Goal: Transaction & Acquisition: Book appointment/travel/reservation

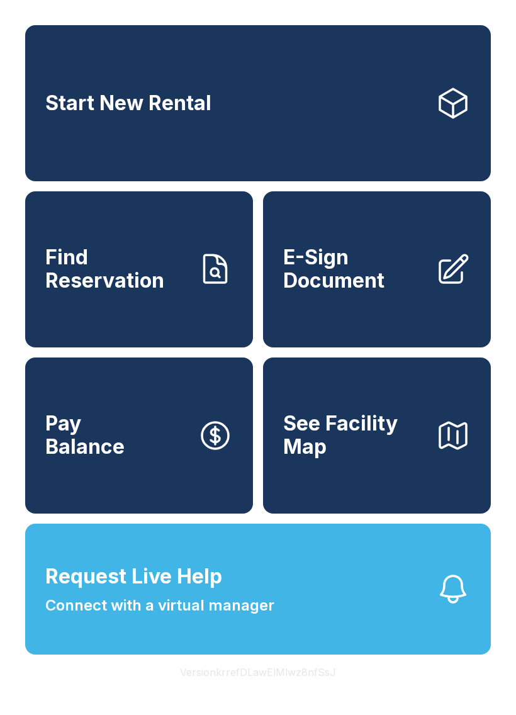
click at [176, 311] on link "Find Reservation" at bounding box center [139, 269] width 228 height 156
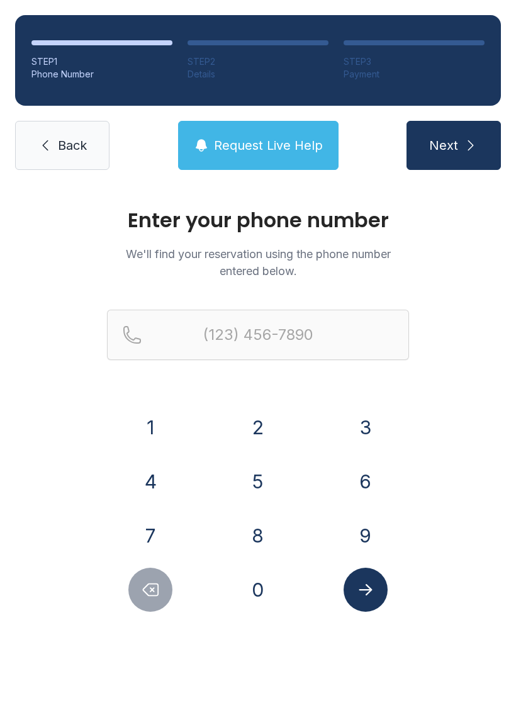
click at [365, 526] on button "9" at bounding box center [366, 535] width 44 height 44
click at [165, 483] on button "4" at bounding box center [150, 481] width 44 height 44
click at [249, 593] on button "0" at bounding box center [258, 590] width 44 height 44
click at [154, 486] on button "4" at bounding box center [150, 481] width 44 height 44
click at [382, 470] on button "6" at bounding box center [366, 481] width 44 height 44
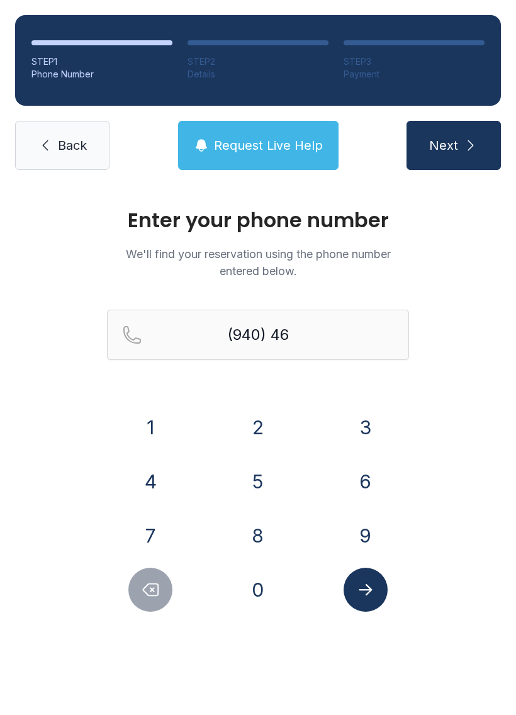
click at [274, 484] on button "5" at bounding box center [258, 481] width 44 height 44
click at [262, 437] on button "2" at bounding box center [258, 427] width 44 height 44
click at [262, 436] on button "2" at bounding box center [258, 427] width 44 height 44
click at [258, 494] on button "5" at bounding box center [258, 481] width 44 height 44
click at [259, 432] on button "2" at bounding box center [258, 427] width 44 height 44
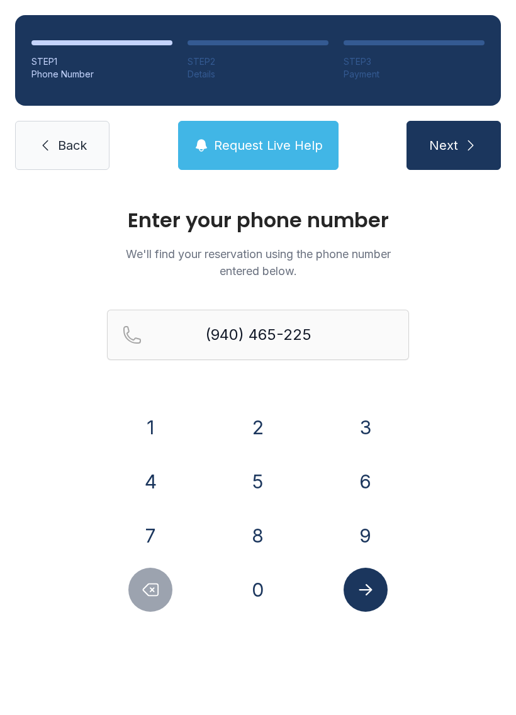
type input "[PHONE_NUMBER]"
click at [368, 605] on button "Submit lookup form" at bounding box center [366, 590] width 44 height 44
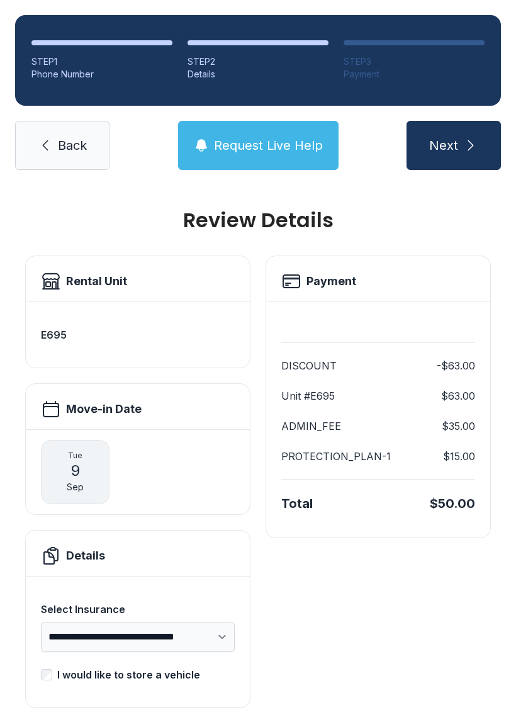
click at [35, 165] on link "Back" at bounding box center [62, 145] width 94 height 49
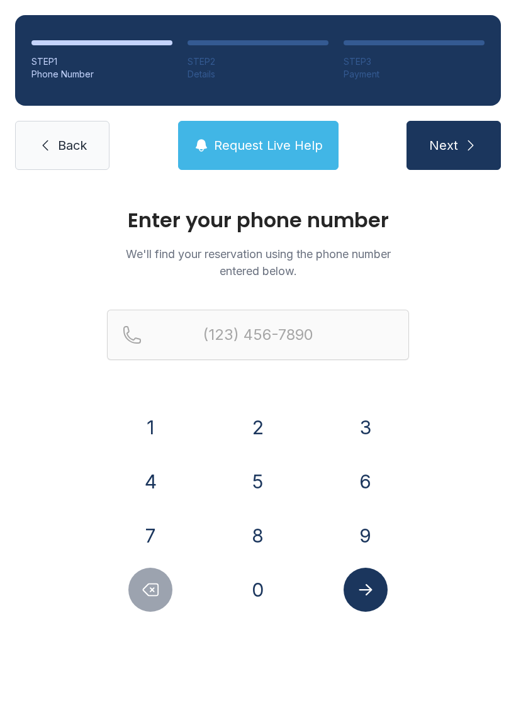
click at [369, 529] on button "9" at bounding box center [366, 535] width 44 height 44
click at [153, 476] on button "4" at bounding box center [150, 481] width 44 height 44
click at [259, 585] on button "0" at bounding box center [258, 590] width 44 height 44
click at [165, 469] on button "4" at bounding box center [150, 481] width 44 height 44
click at [357, 466] on button "6" at bounding box center [366, 481] width 44 height 44
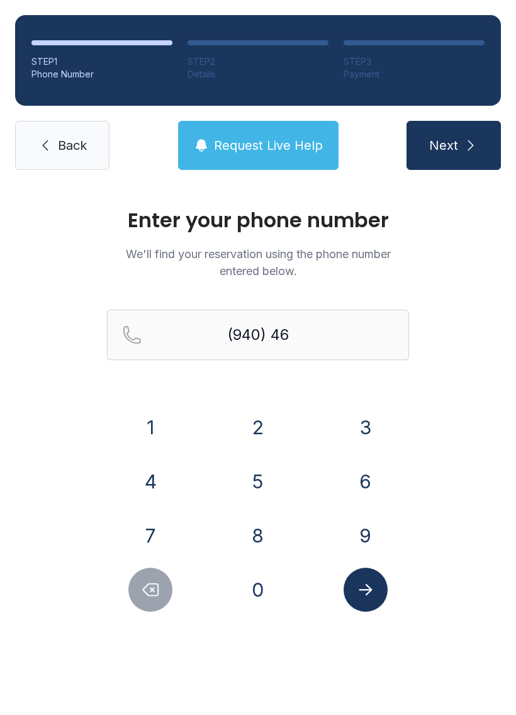
click at [264, 482] on button "5" at bounding box center [258, 481] width 44 height 44
click at [262, 425] on button "2" at bounding box center [258, 427] width 44 height 44
click at [261, 425] on button "2" at bounding box center [258, 427] width 44 height 44
click at [259, 486] on button "5" at bounding box center [258, 481] width 44 height 44
click at [264, 429] on button "2" at bounding box center [258, 427] width 44 height 44
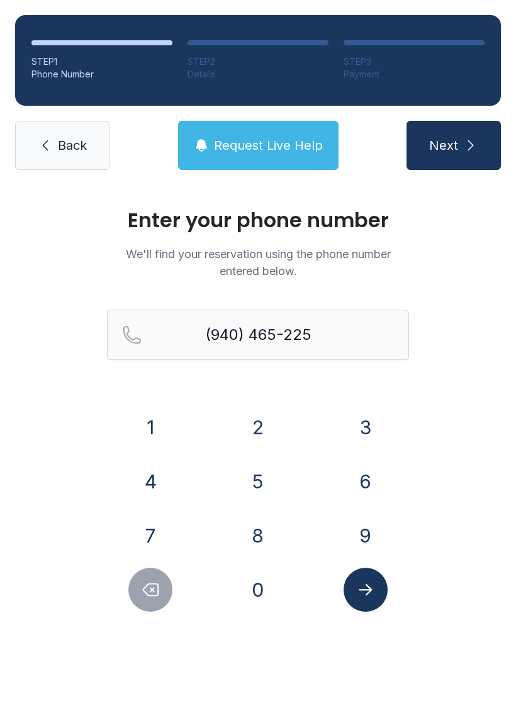
type input "[PHONE_NUMBER]"
click at [376, 586] on button "Submit lookup form" at bounding box center [366, 590] width 44 height 44
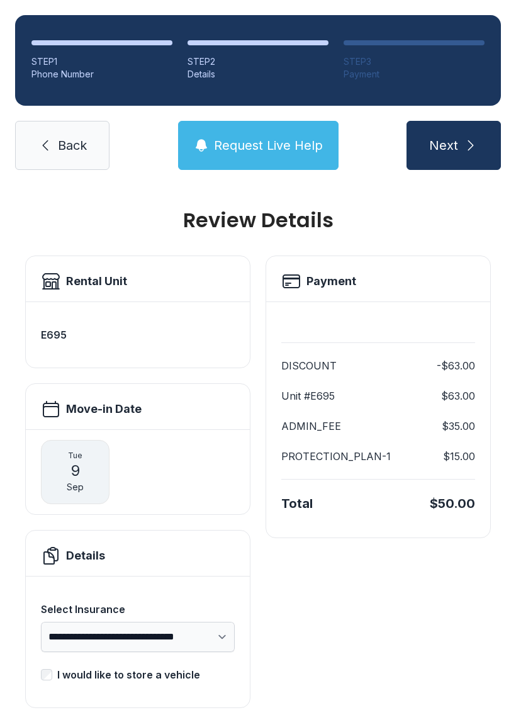
click at [476, 155] on button "Next" at bounding box center [453, 145] width 94 height 49
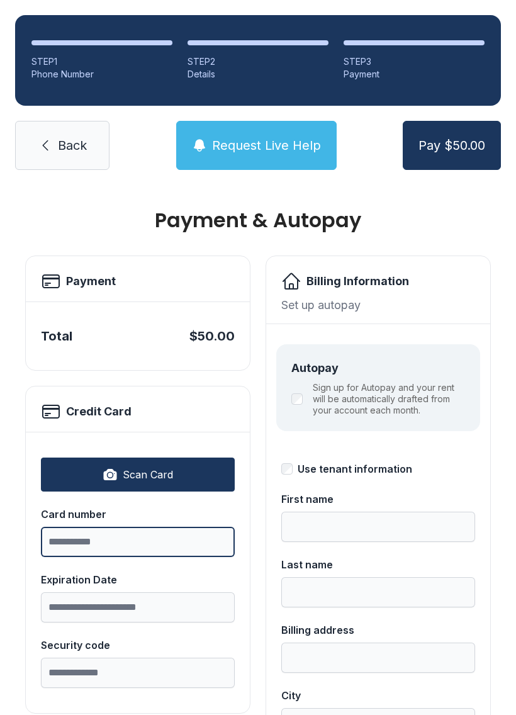
click at [149, 542] on input "Card number" at bounding box center [138, 542] width 194 height 30
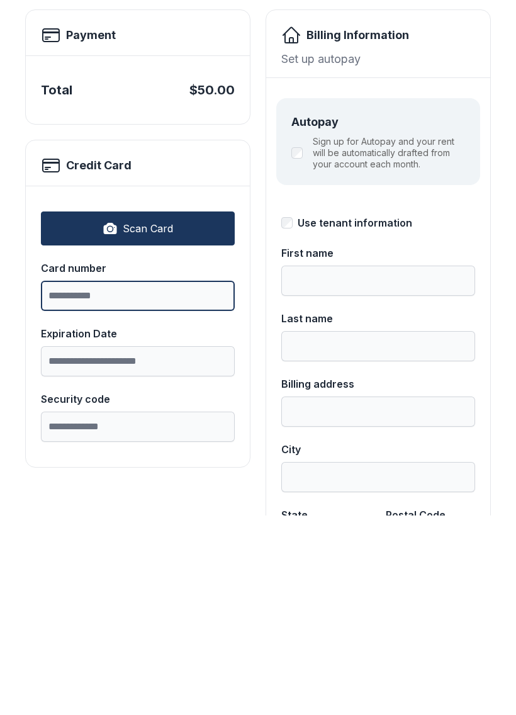
scroll to position [48, 0]
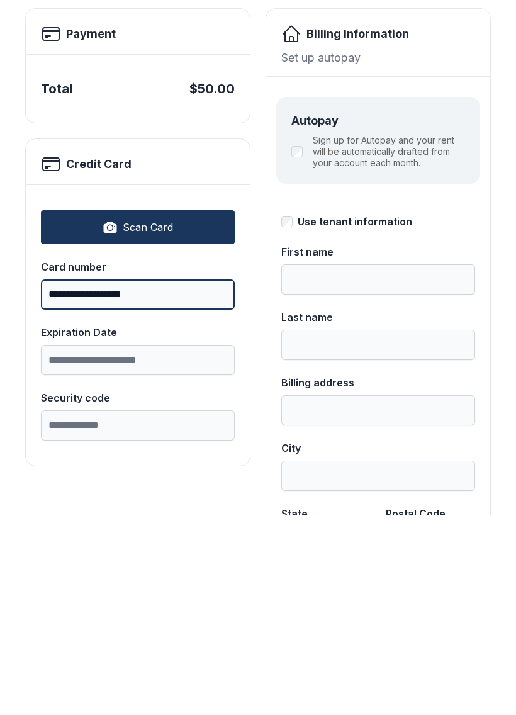
type input "**********"
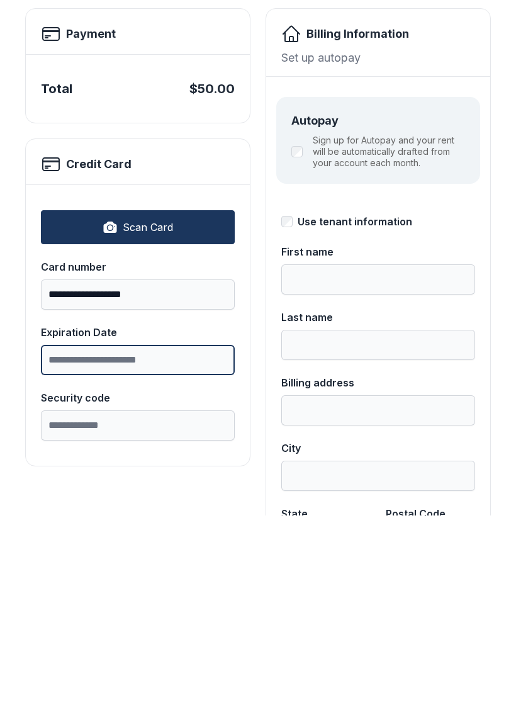
click at [174, 544] on input "Expiration Date" at bounding box center [138, 559] width 194 height 30
type input "*****"
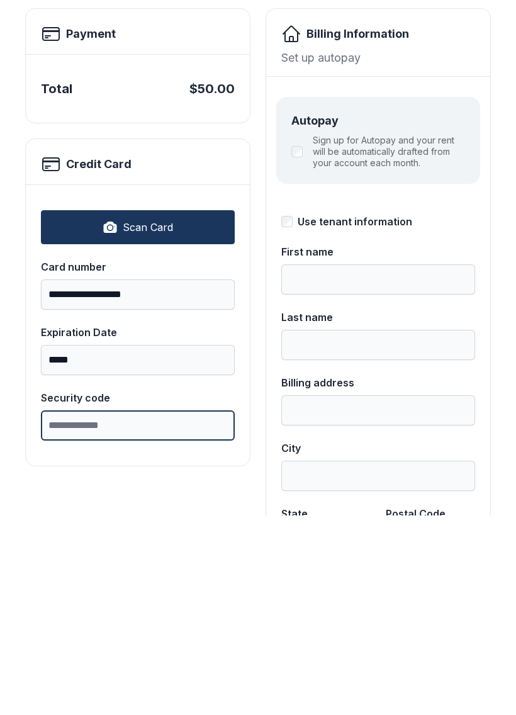
click at [189, 610] on input "Security code" at bounding box center [138, 625] width 194 height 30
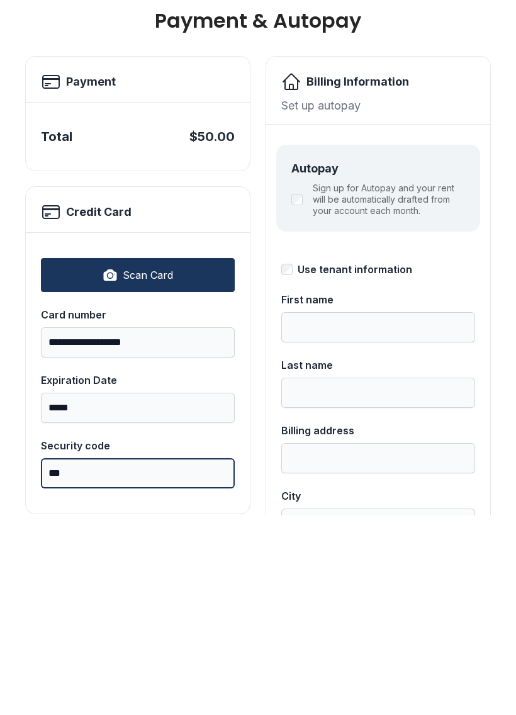
scroll to position [0, 0]
type input "***"
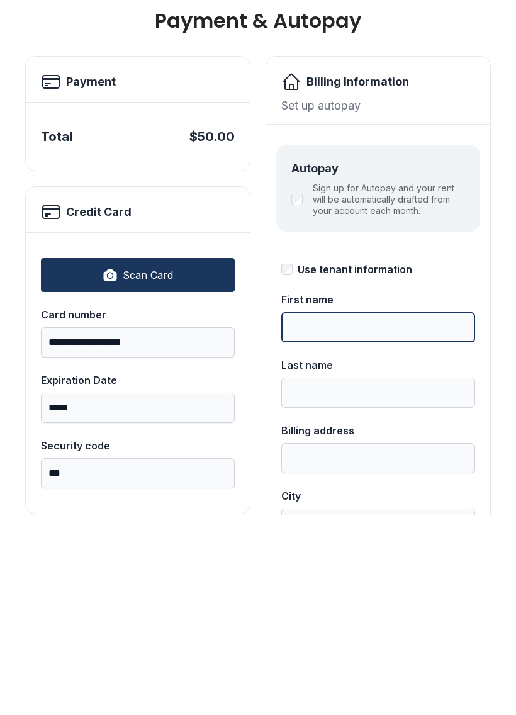
click at [386, 512] on input "First name" at bounding box center [378, 527] width 194 height 30
type input "********"
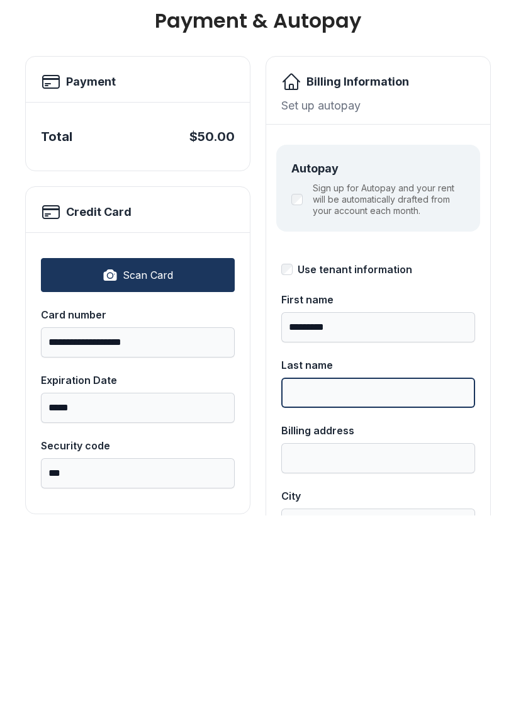
click at [393, 577] on input "Last name" at bounding box center [378, 592] width 194 height 30
type input "**********"
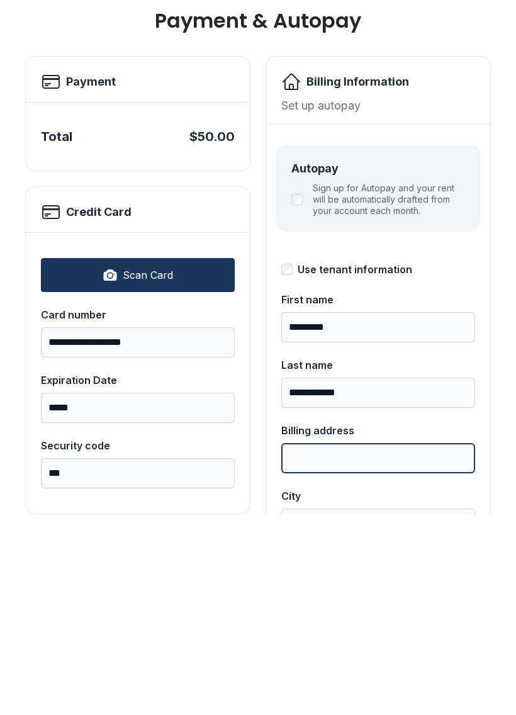
click at [390, 642] on input "Billing address" at bounding box center [378, 657] width 194 height 30
type input "**********"
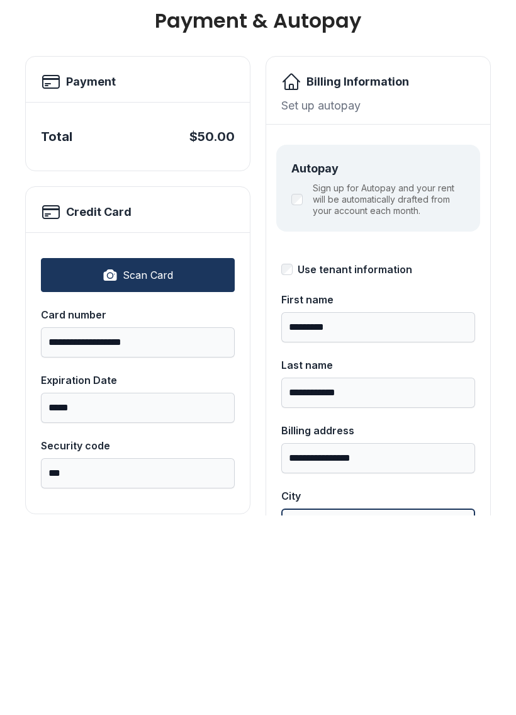
click at [376, 708] on input "City" at bounding box center [378, 723] width 194 height 30
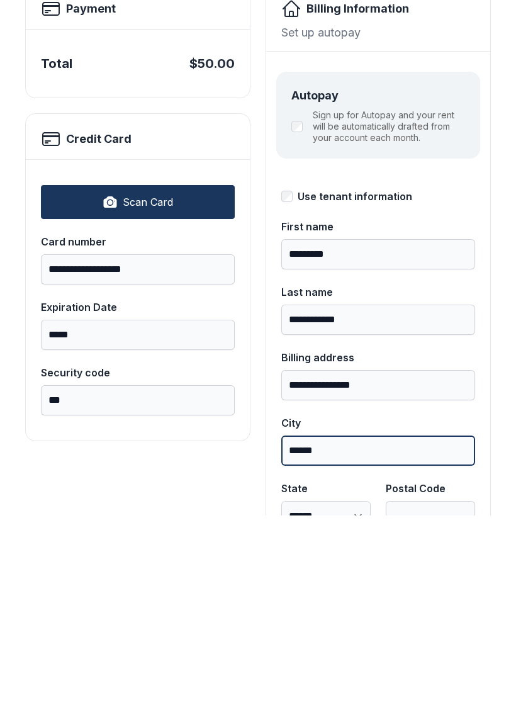
scroll to position [109, 0]
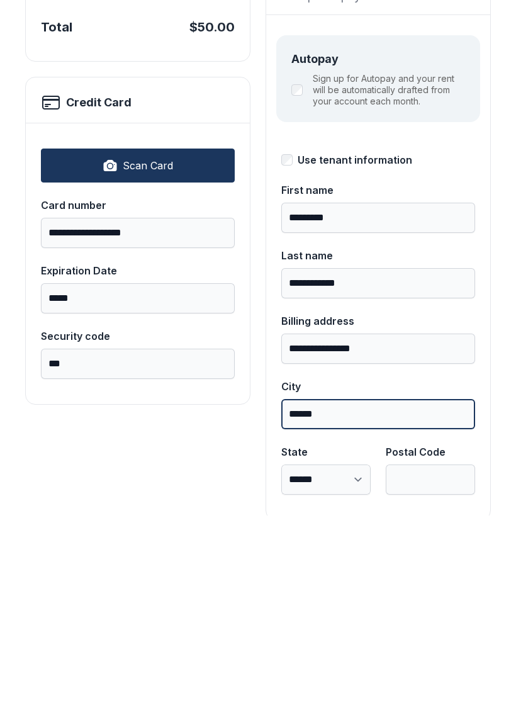
type input "******"
click at [350, 664] on select "**********" at bounding box center [325, 679] width 89 height 30
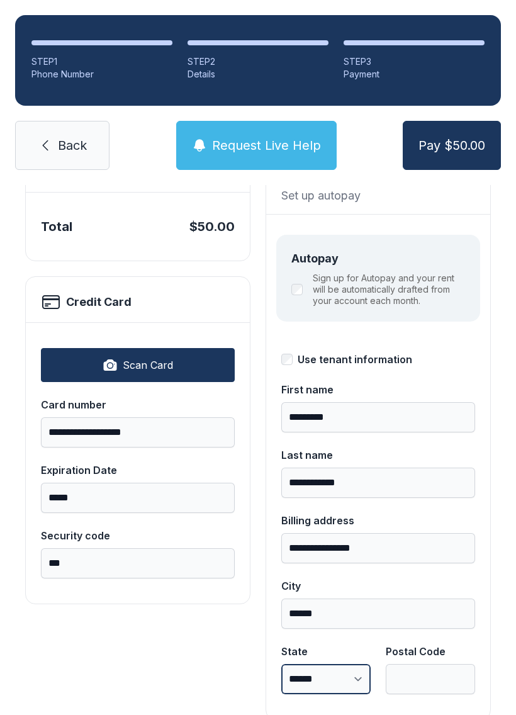
select select "**"
click at [426, 664] on input "Postal Code" at bounding box center [430, 679] width 89 height 30
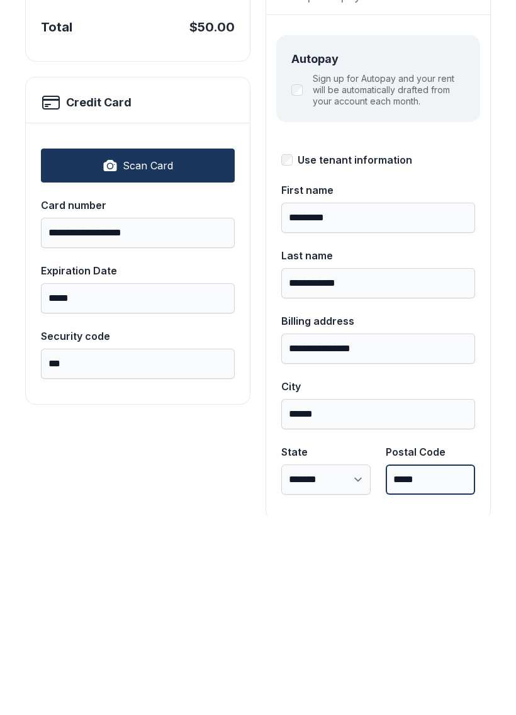
type input "*****"
click at [451, 121] on button "Pay $50.00" at bounding box center [452, 145] width 98 height 49
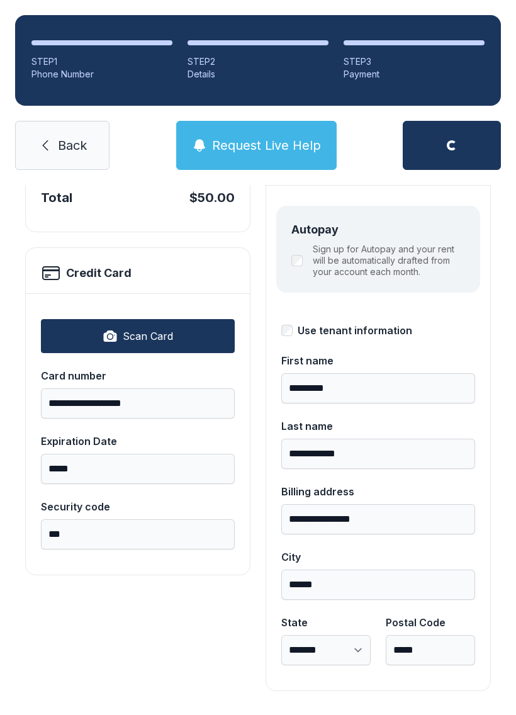
scroll to position [137, 0]
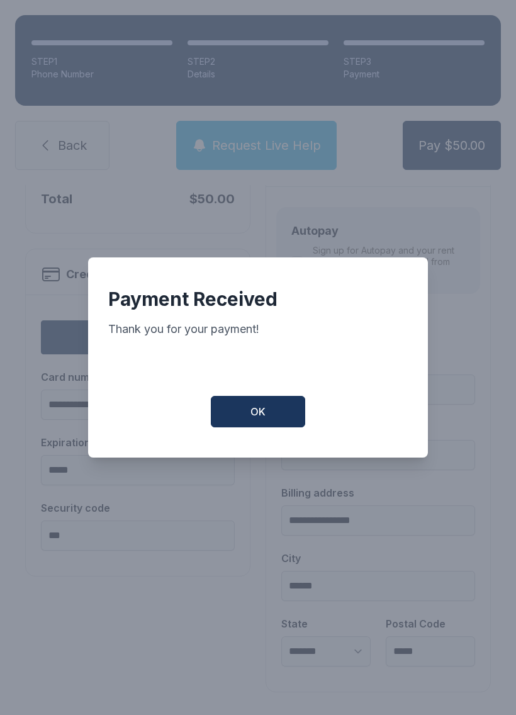
click at [281, 401] on button "OK" at bounding box center [258, 411] width 94 height 31
